Goal: Information Seeking & Learning: Learn about a topic

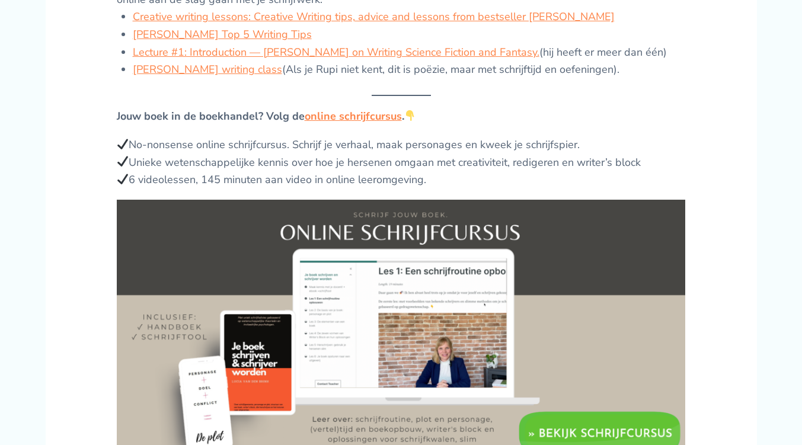
scroll to position [1173, 0]
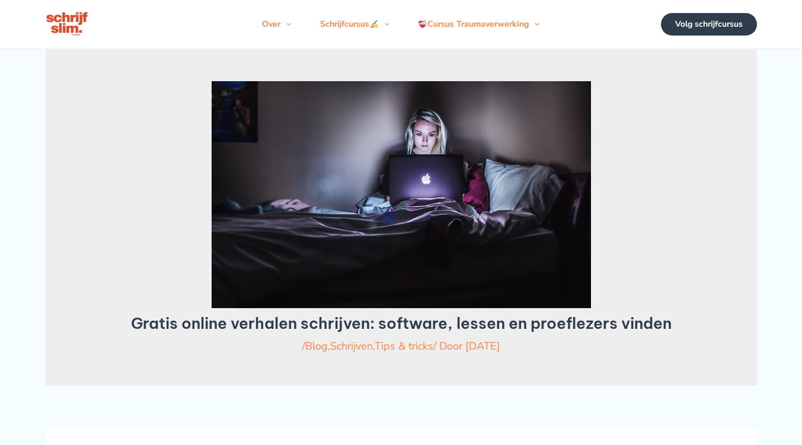
scroll to position [1173, 0]
